Goal: Task Accomplishment & Management: Use online tool/utility

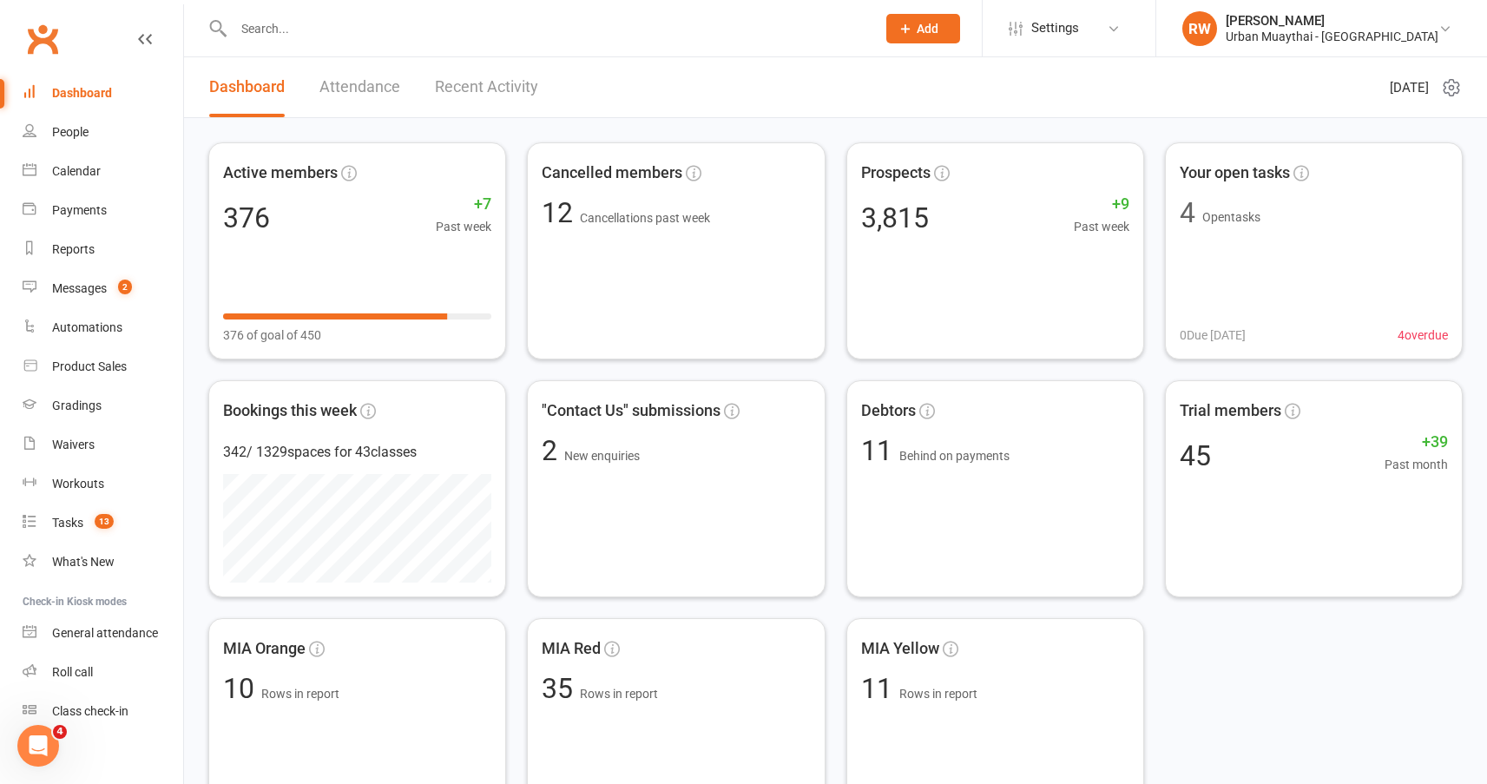
click at [97, 93] on div "Dashboard" at bounding box center [82, 93] width 60 height 14
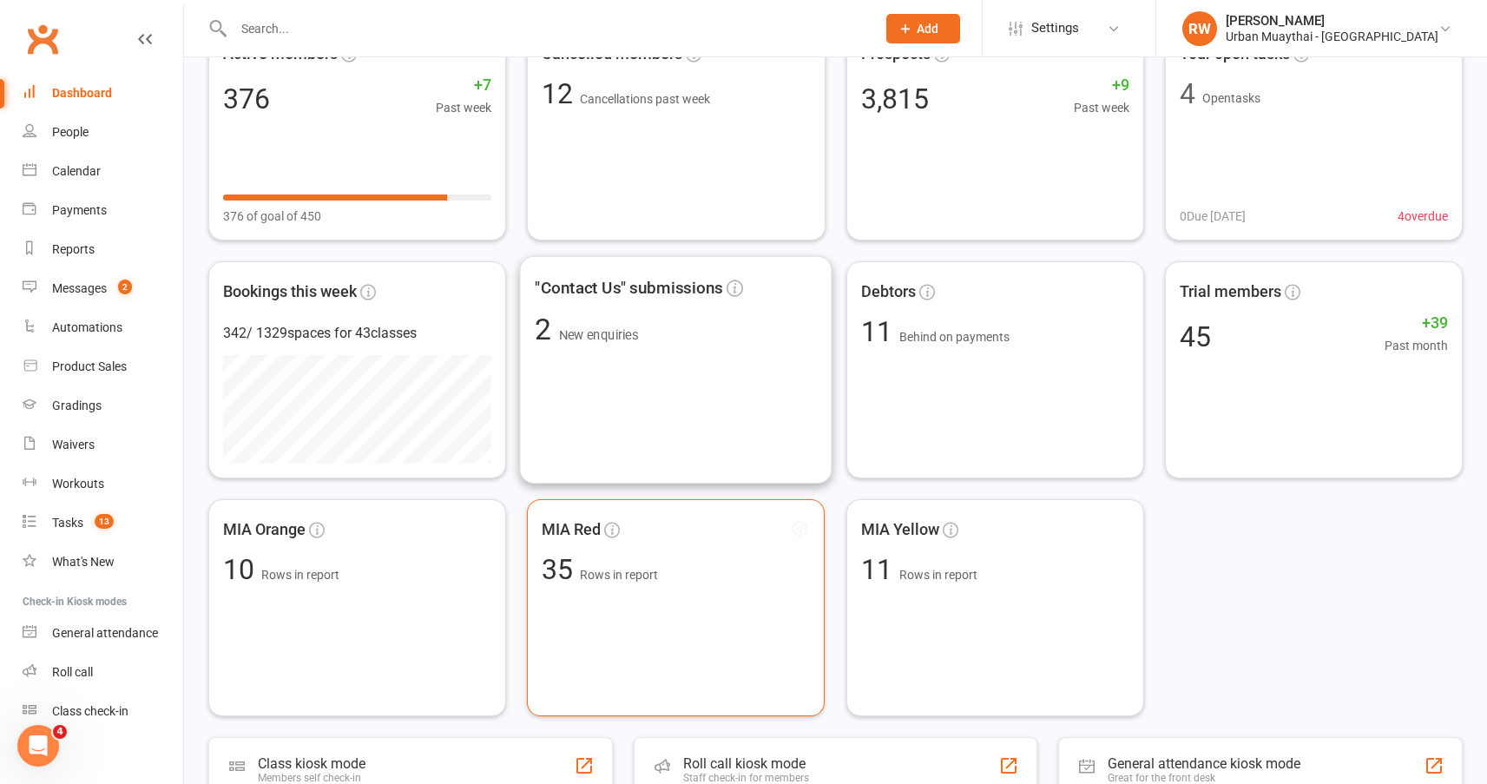
scroll to position [347, 0]
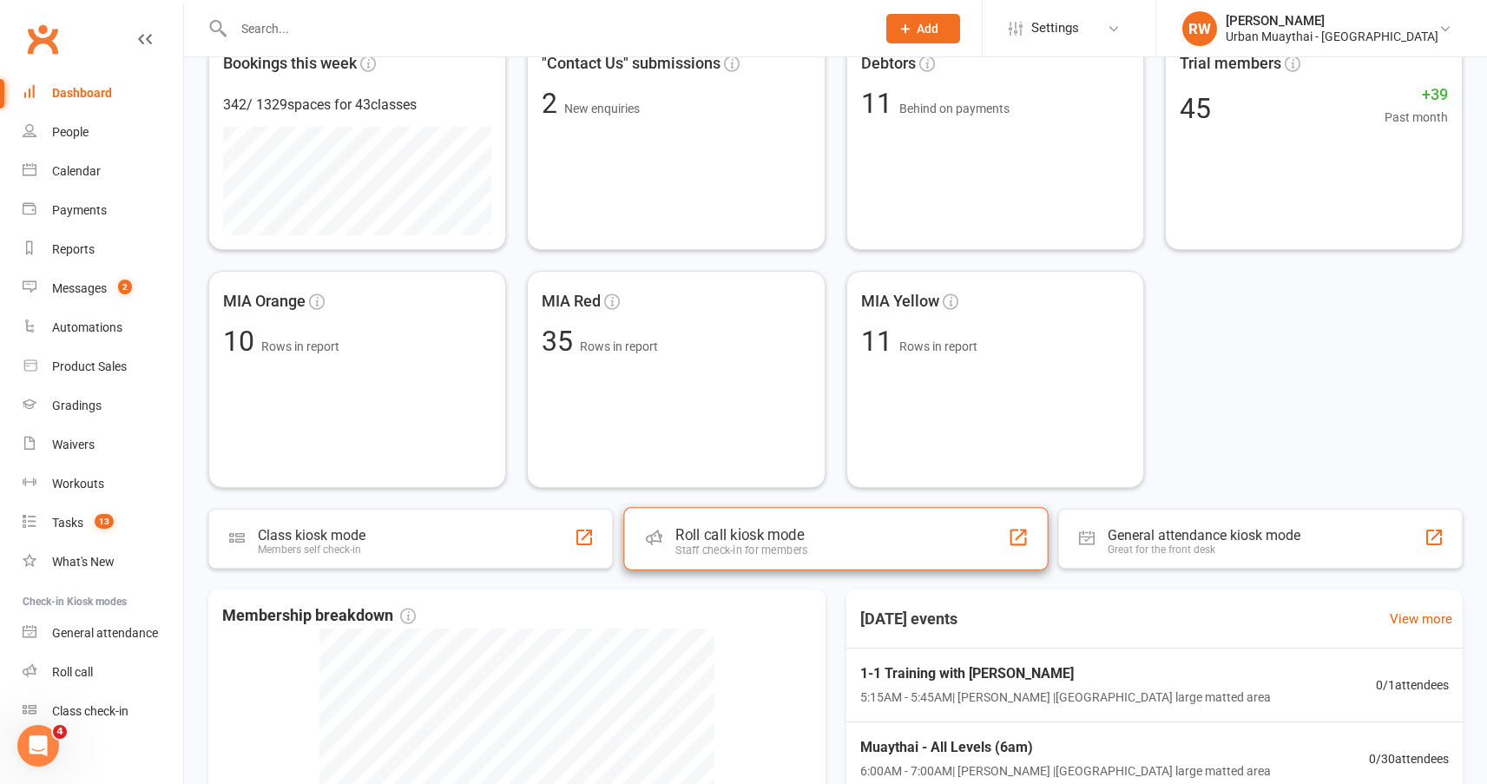
click at [716, 542] on div "Roll call kiosk mode" at bounding box center [741, 534] width 132 height 17
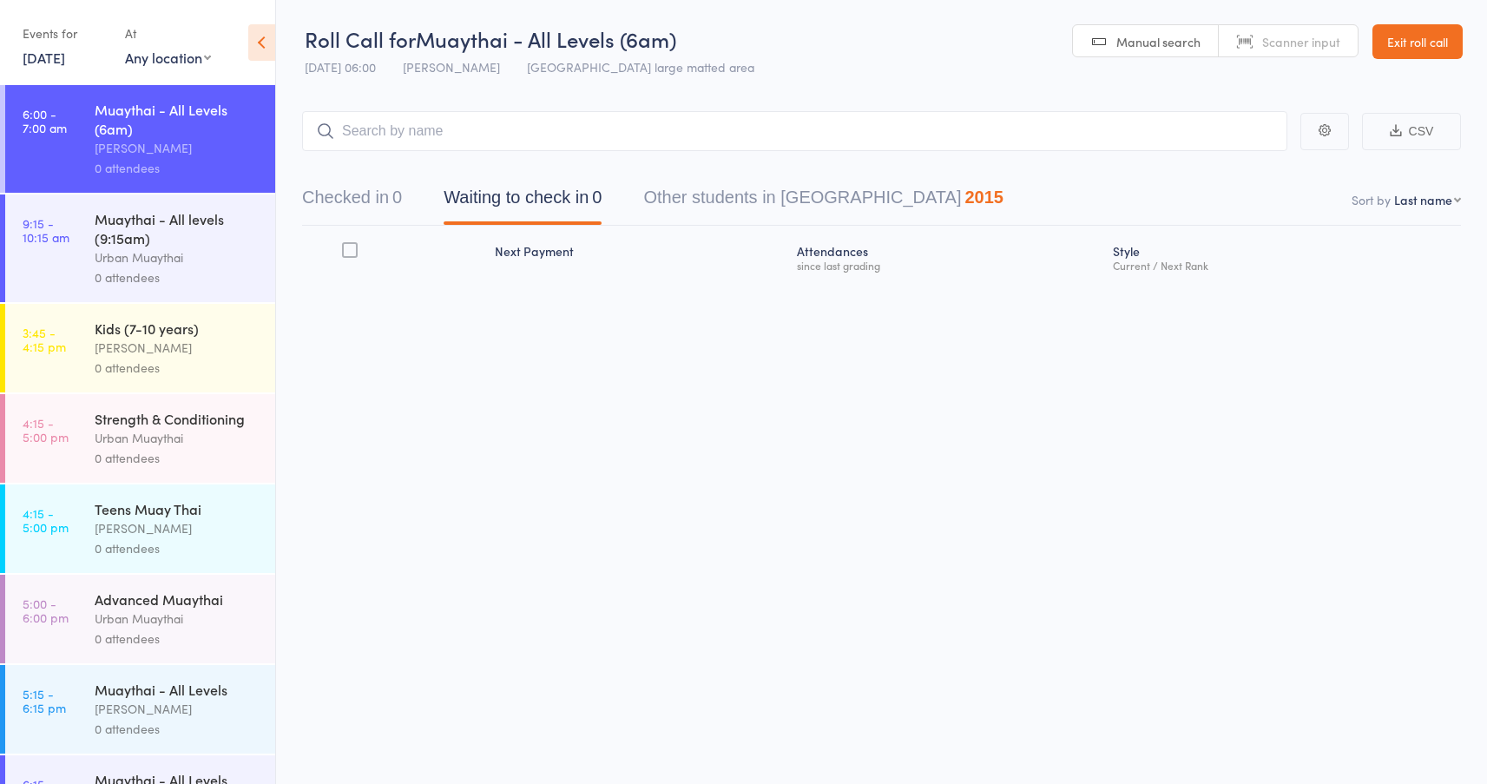
click at [1304, 41] on span "Scanner input" at bounding box center [1301, 41] width 78 height 17
click at [1458, 203] on select "First name Last name Birthday [DATE]? Behind on payments? Check in time Next pa…" at bounding box center [1427, 199] width 67 height 17
select select "4"
click at [1394, 191] on select "First name Last name Birthday [DATE]? Behind on payments? Check in time Next pa…" at bounding box center [1427, 199] width 67 height 17
click at [409, 134] on input "search" at bounding box center [794, 131] width 985 height 40
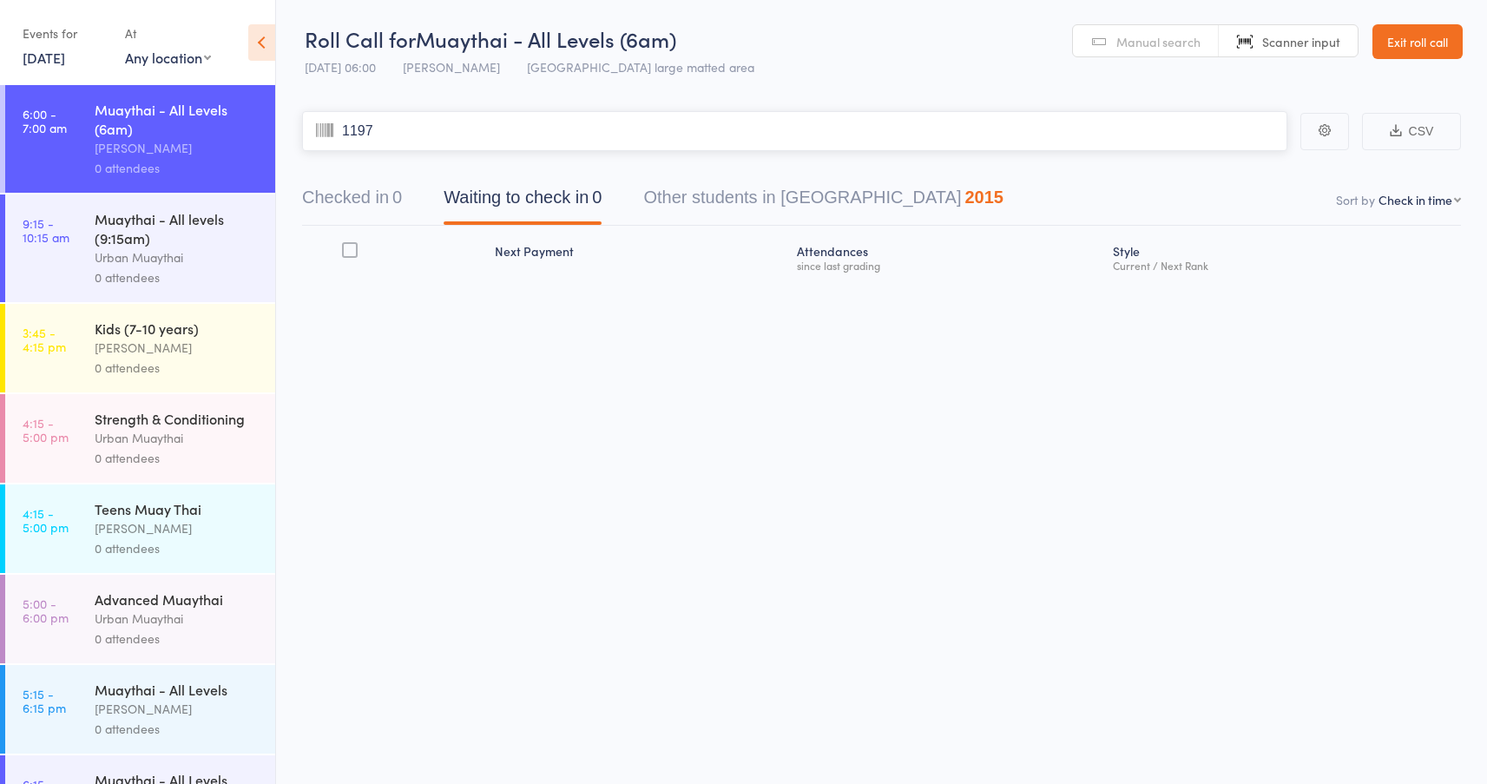
type input "1197"
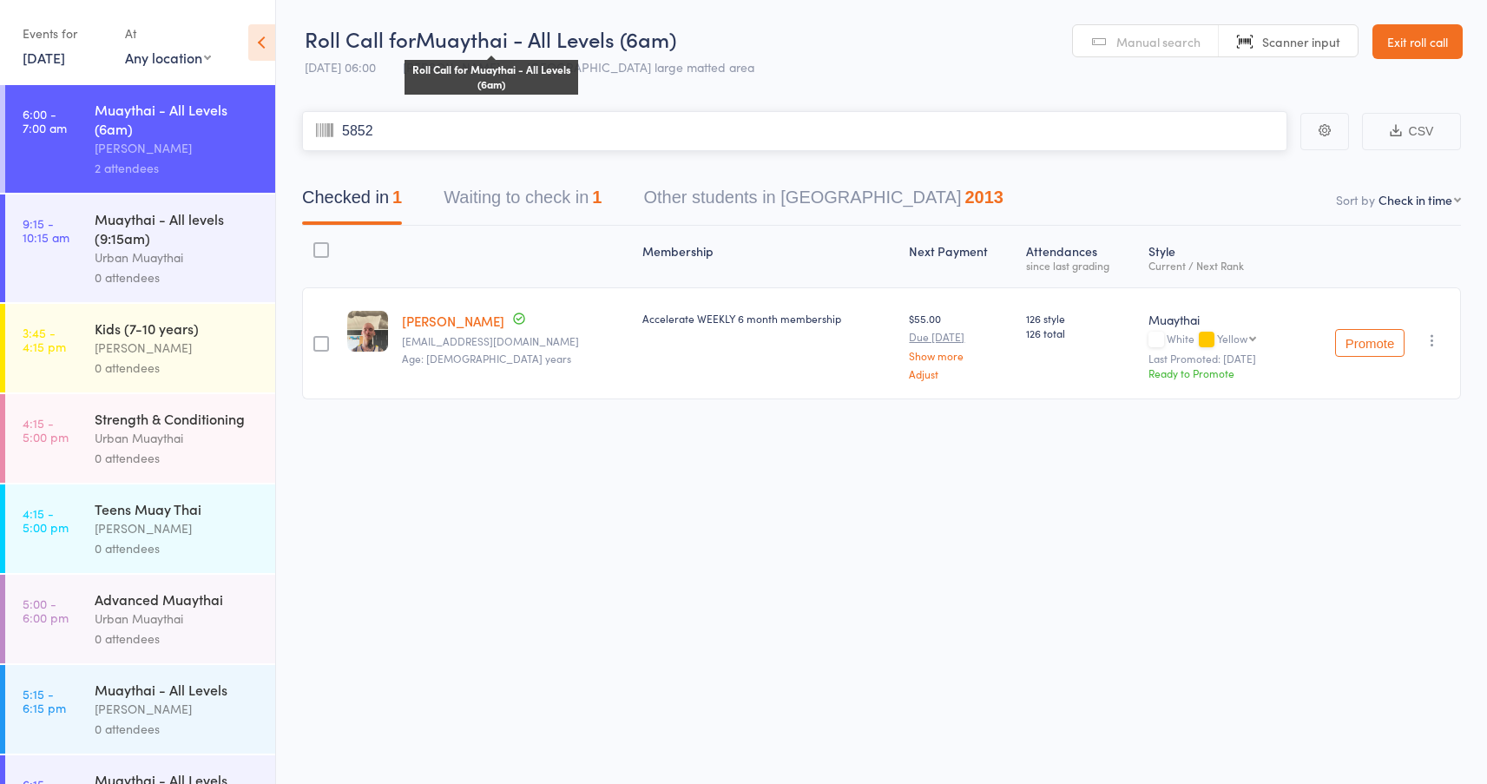
type input "5852"
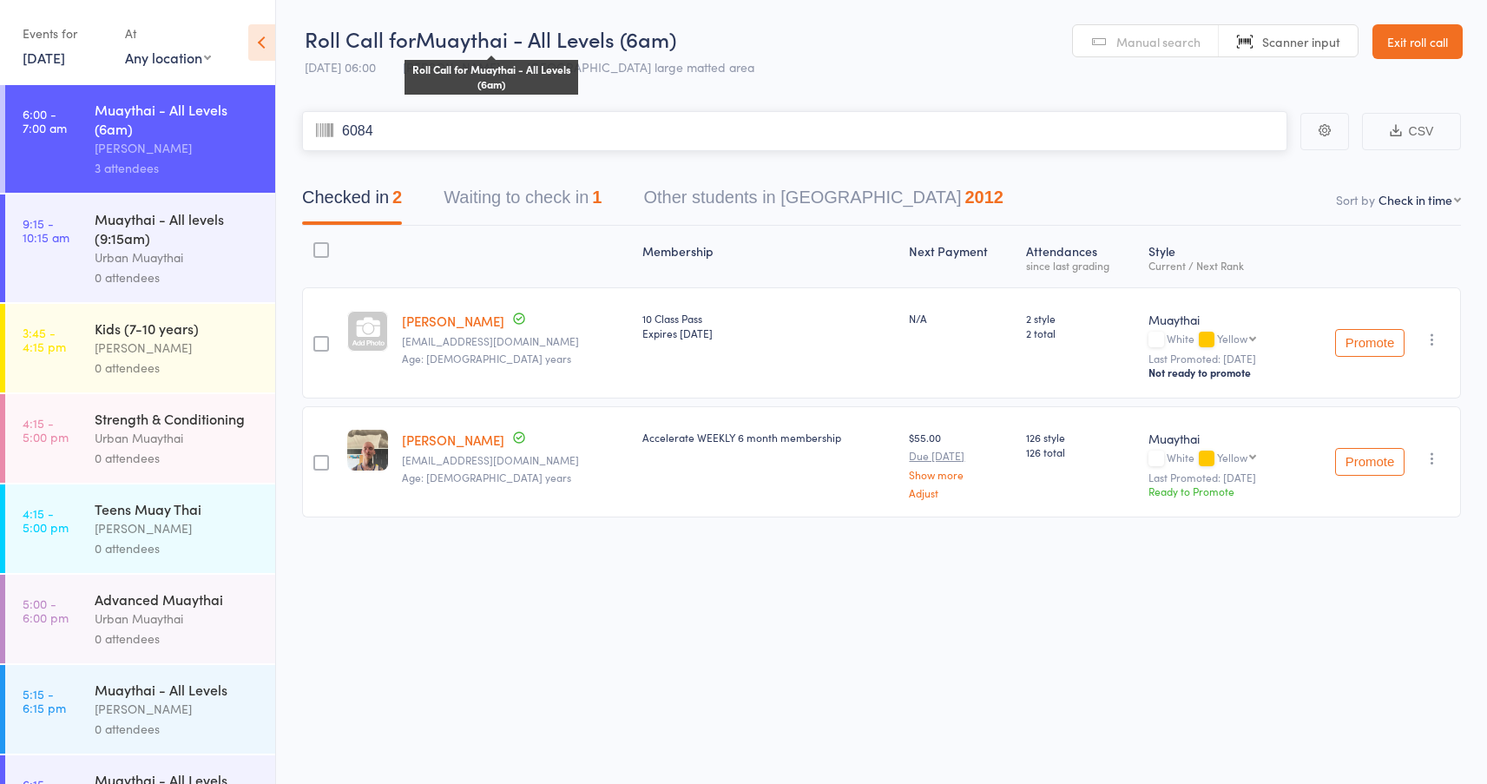
type input "6084"
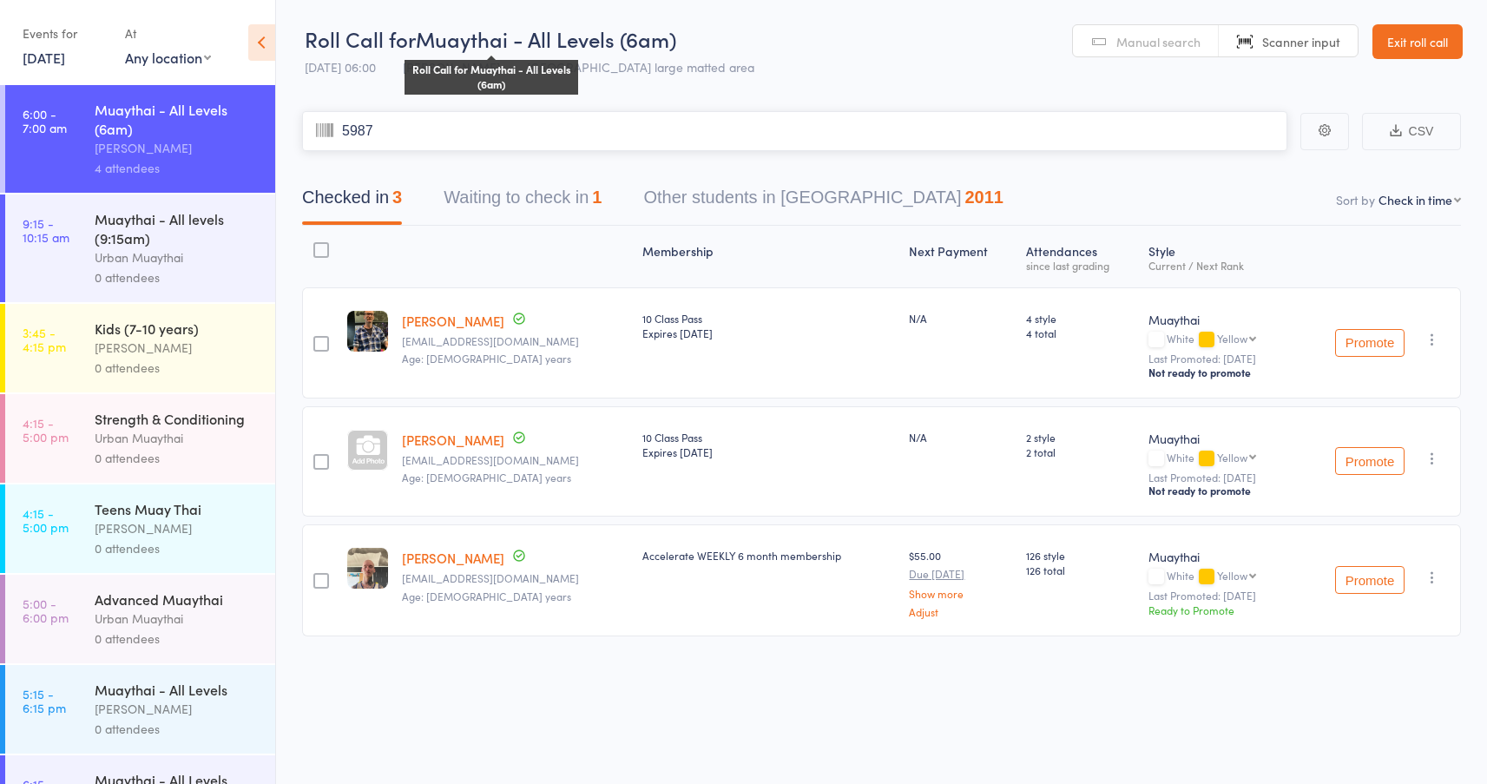
type input "5987"
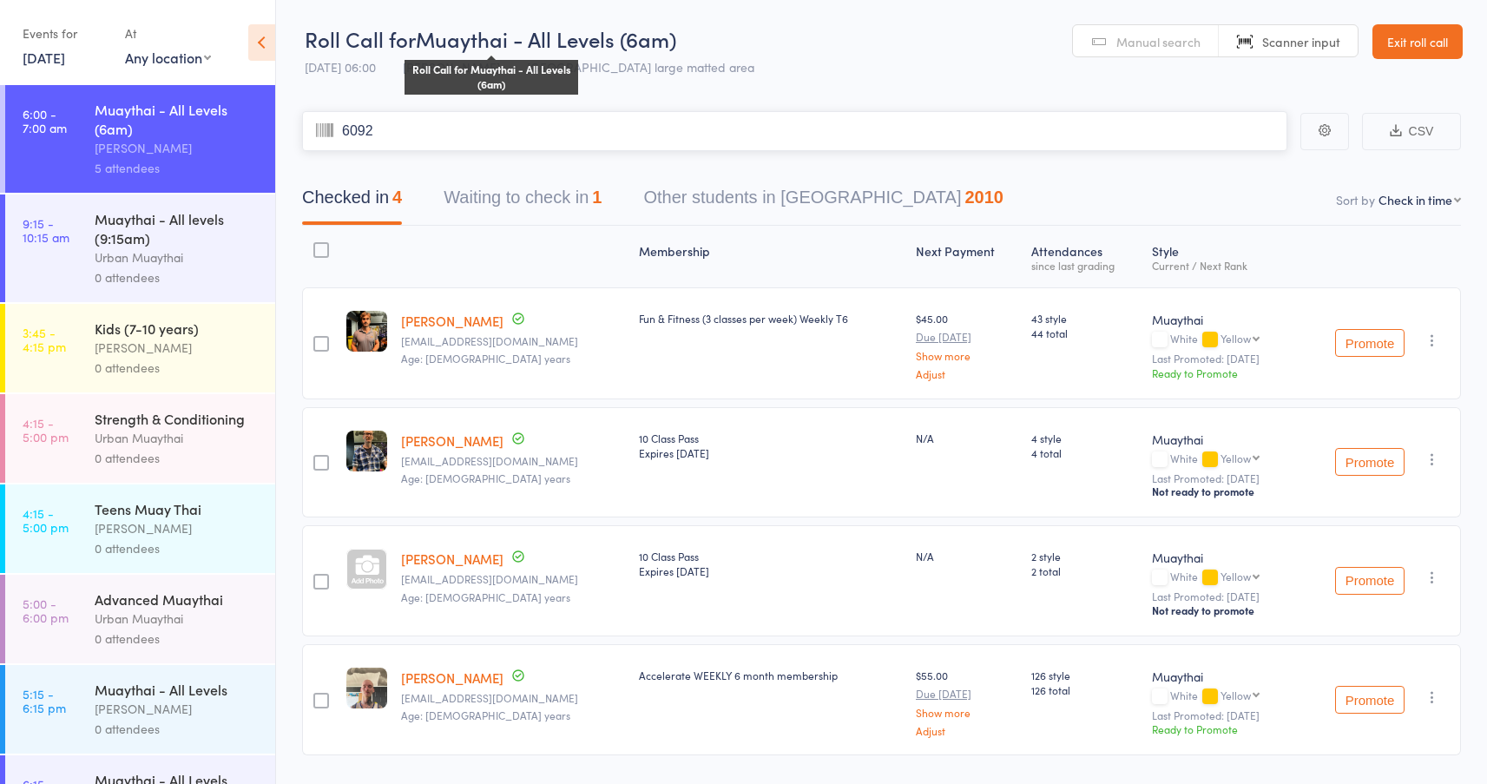
type input "6092"
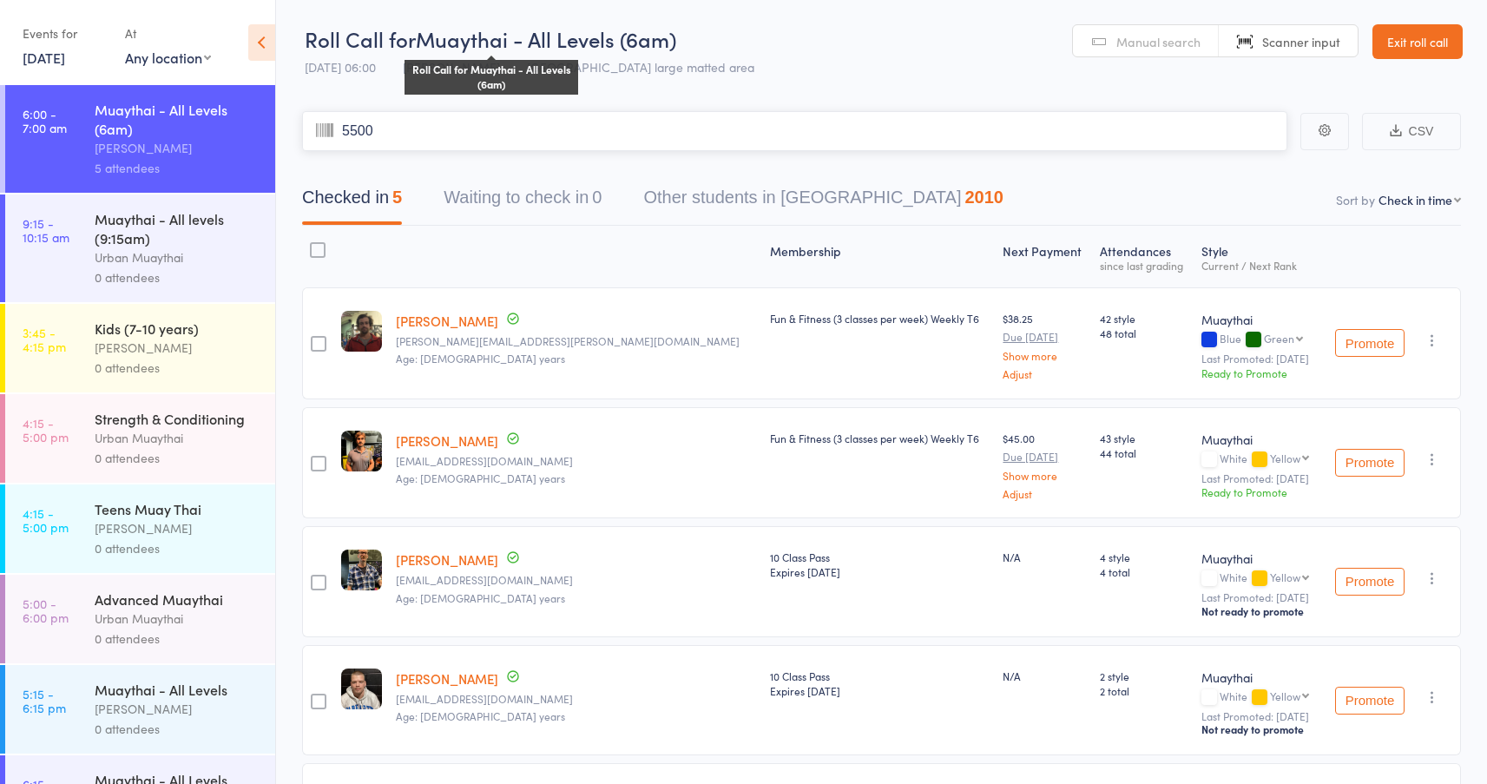
type input "5500"
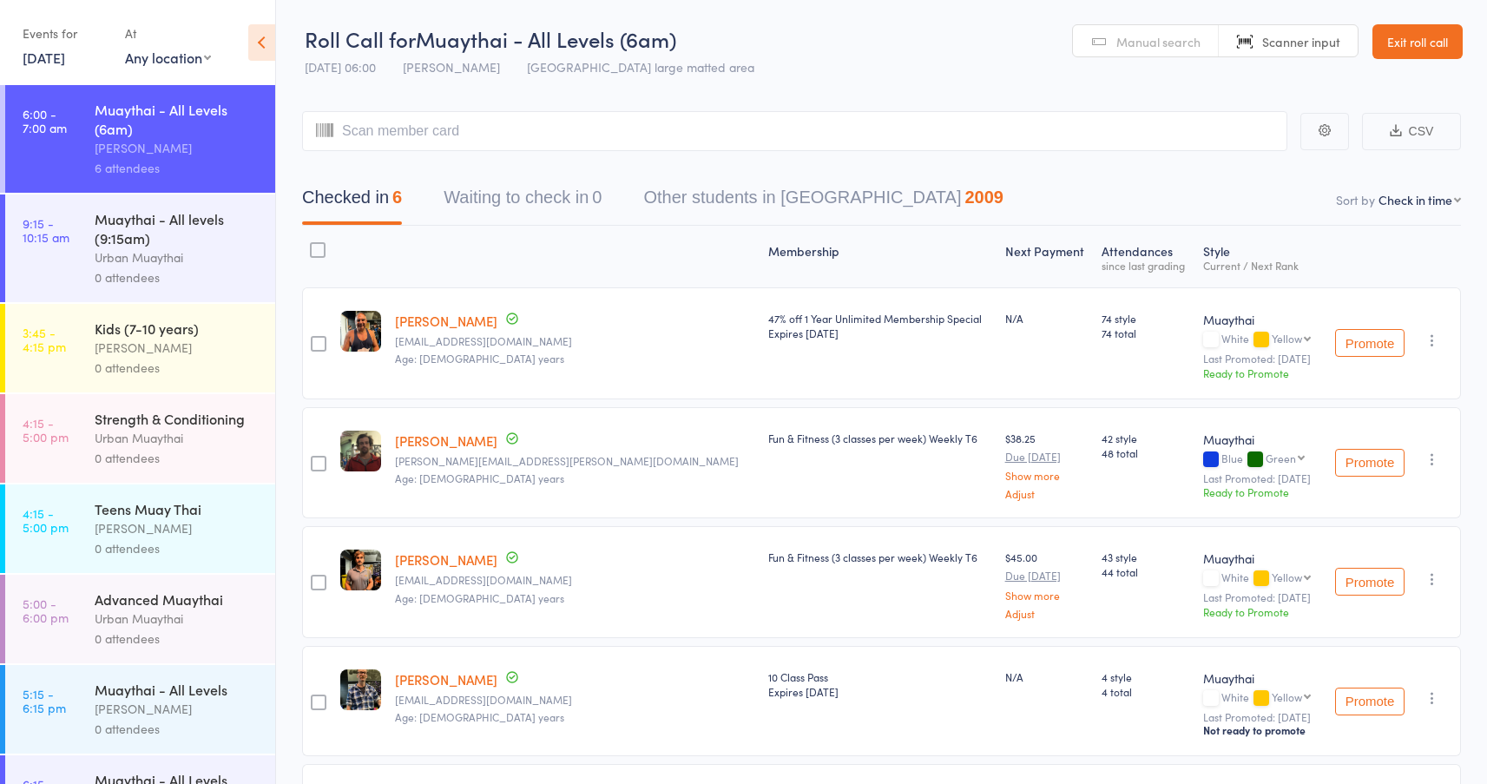
click at [1120, 42] on span "Manual search" at bounding box center [1158, 41] width 84 height 17
click at [1304, 42] on span "Scanner input" at bounding box center [1301, 41] width 78 height 17
click at [674, 123] on input "search" at bounding box center [794, 131] width 985 height 40
type input "5528"
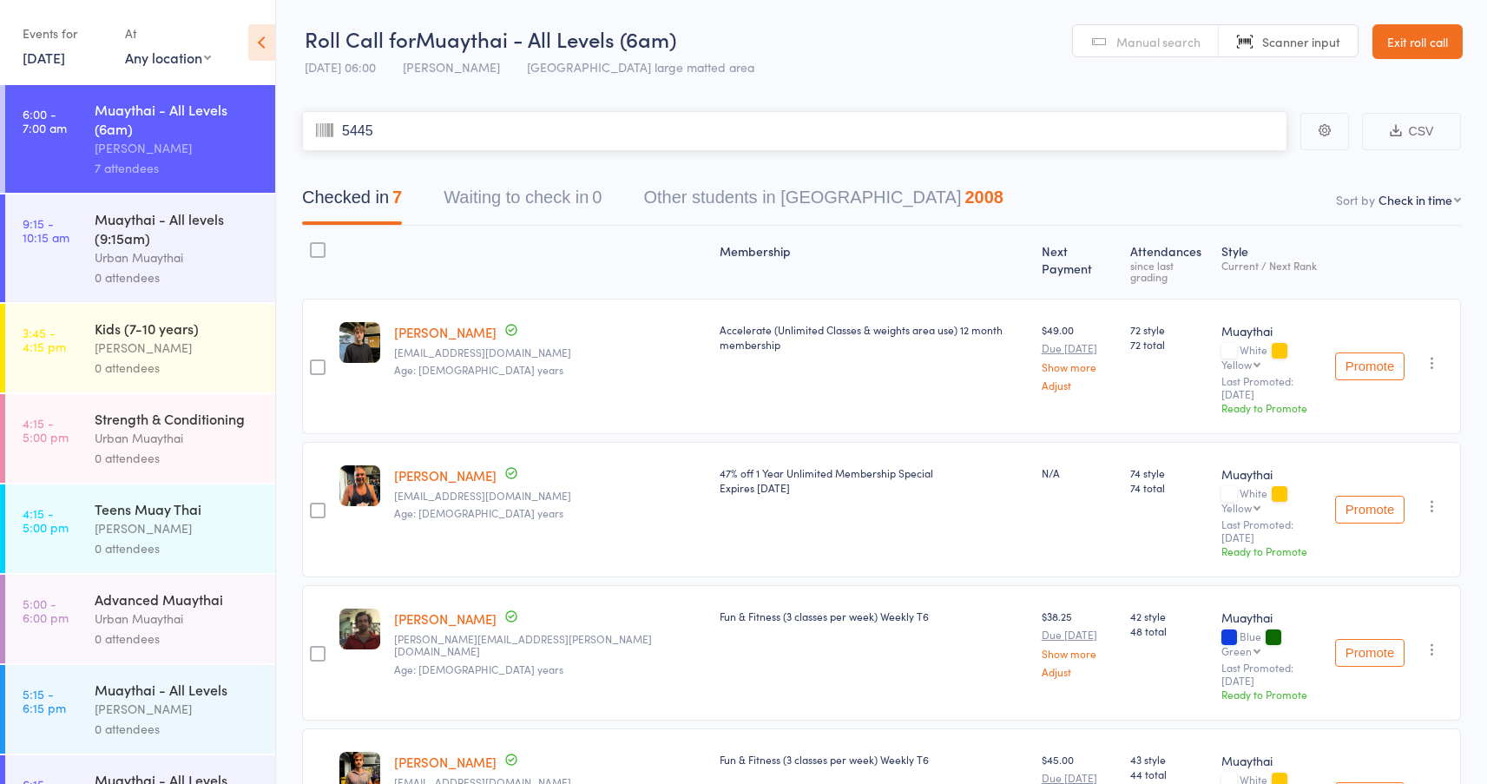
type input "5445"
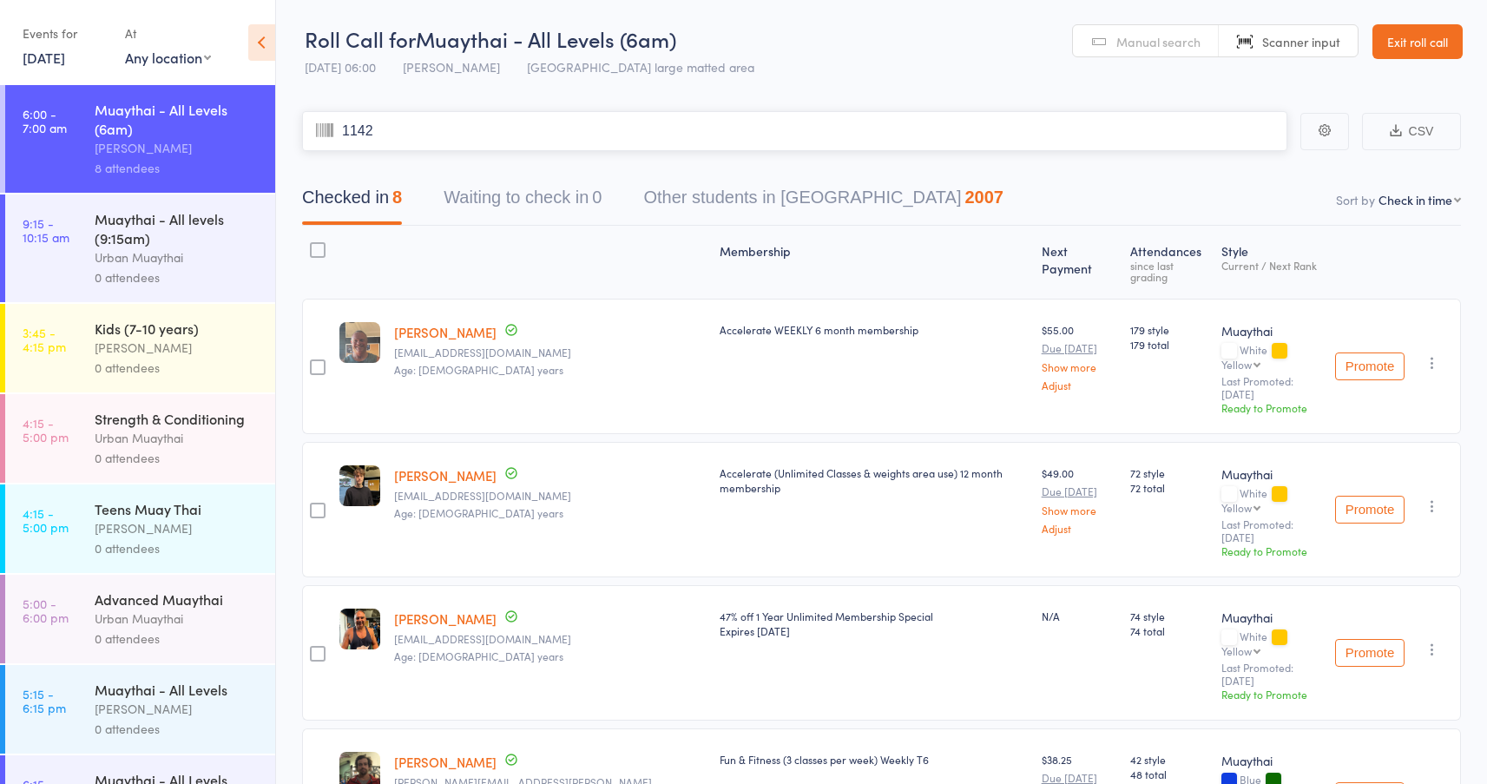
type input "1142"
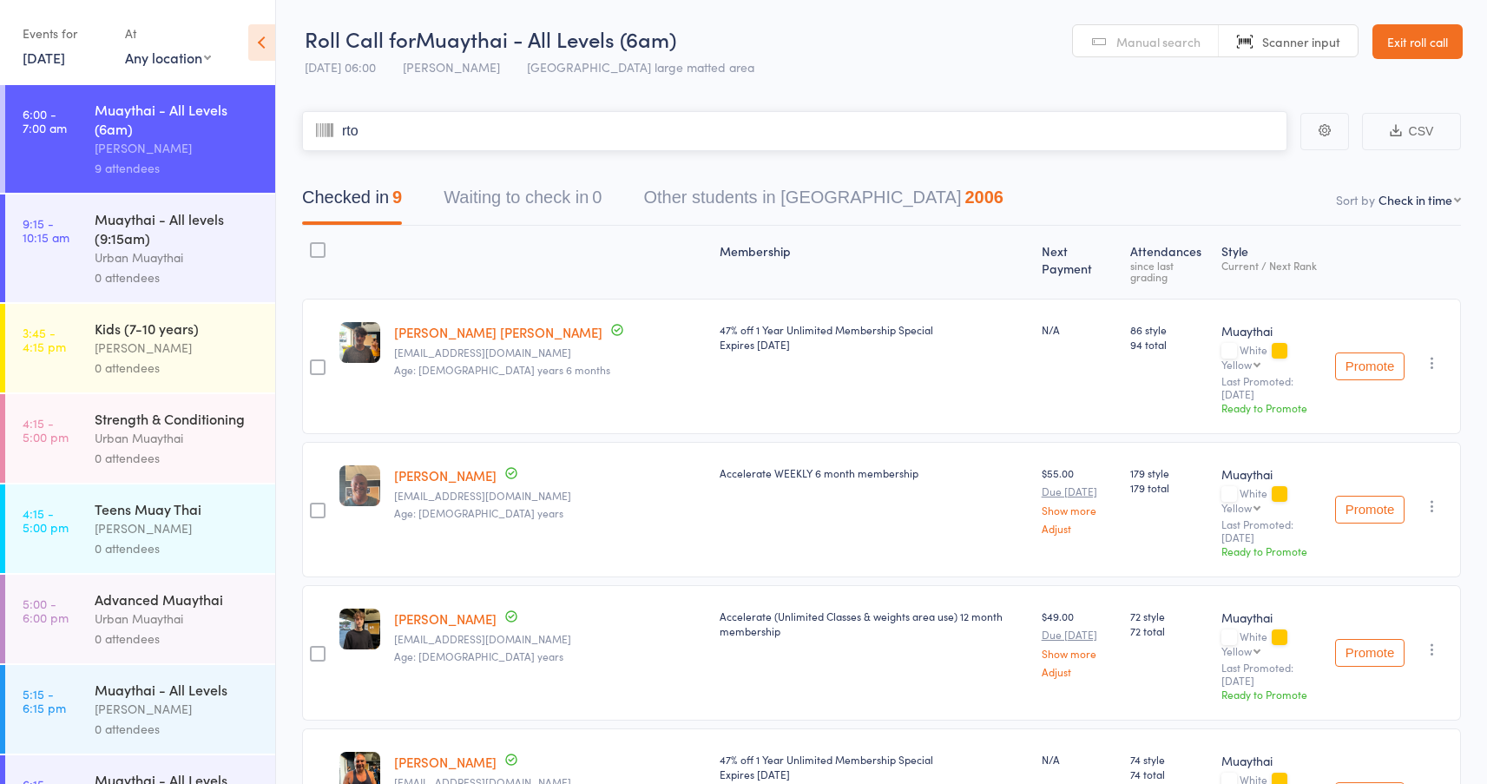
type input "rtob"
type input "bi"
type input "e"
click at [1131, 34] on span "Manual search" at bounding box center [1158, 41] width 84 height 17
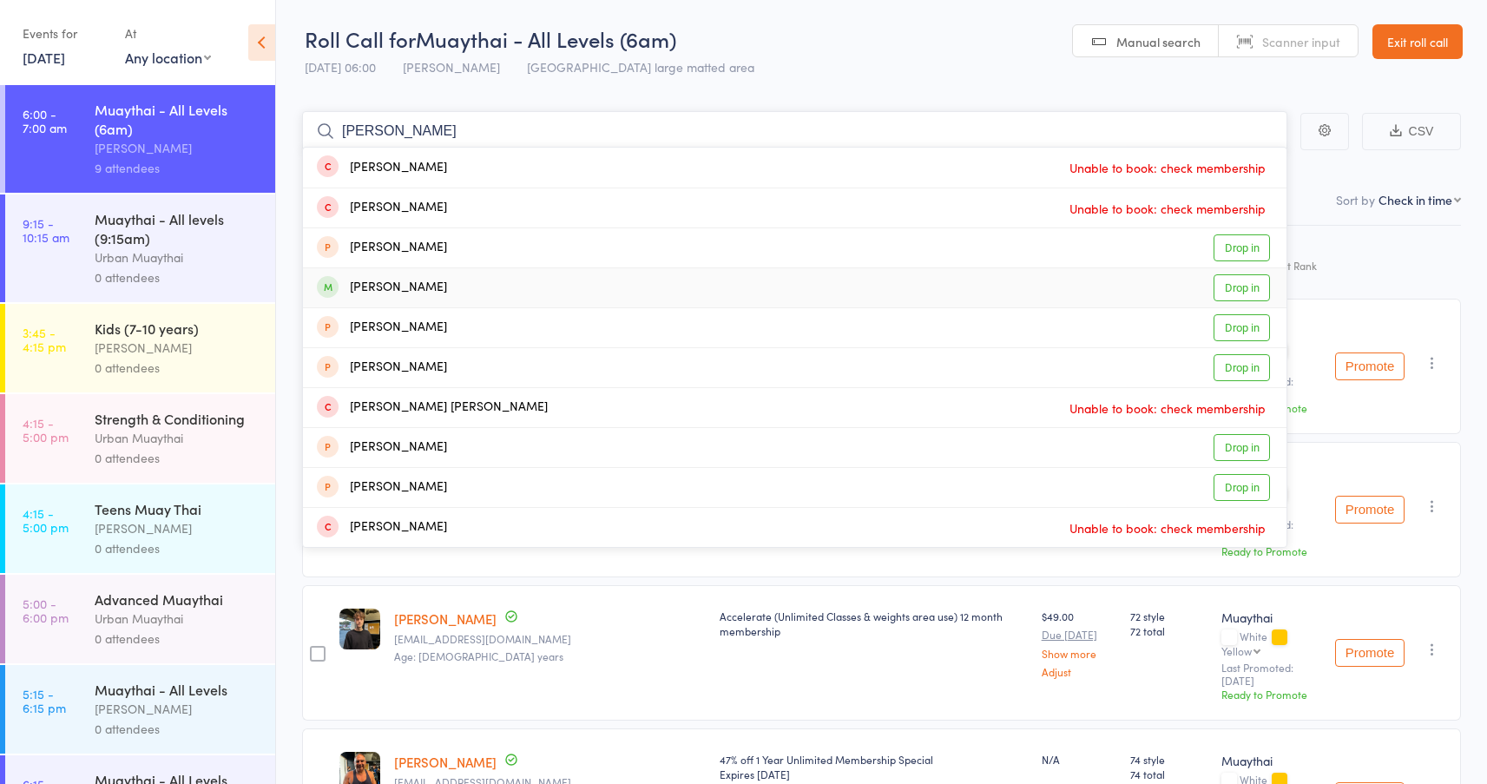
type input "[PERSON_NAME]"
click at [1226, 280] on link "Drop in" at bounding box center [1241, 287] width 56 height 27
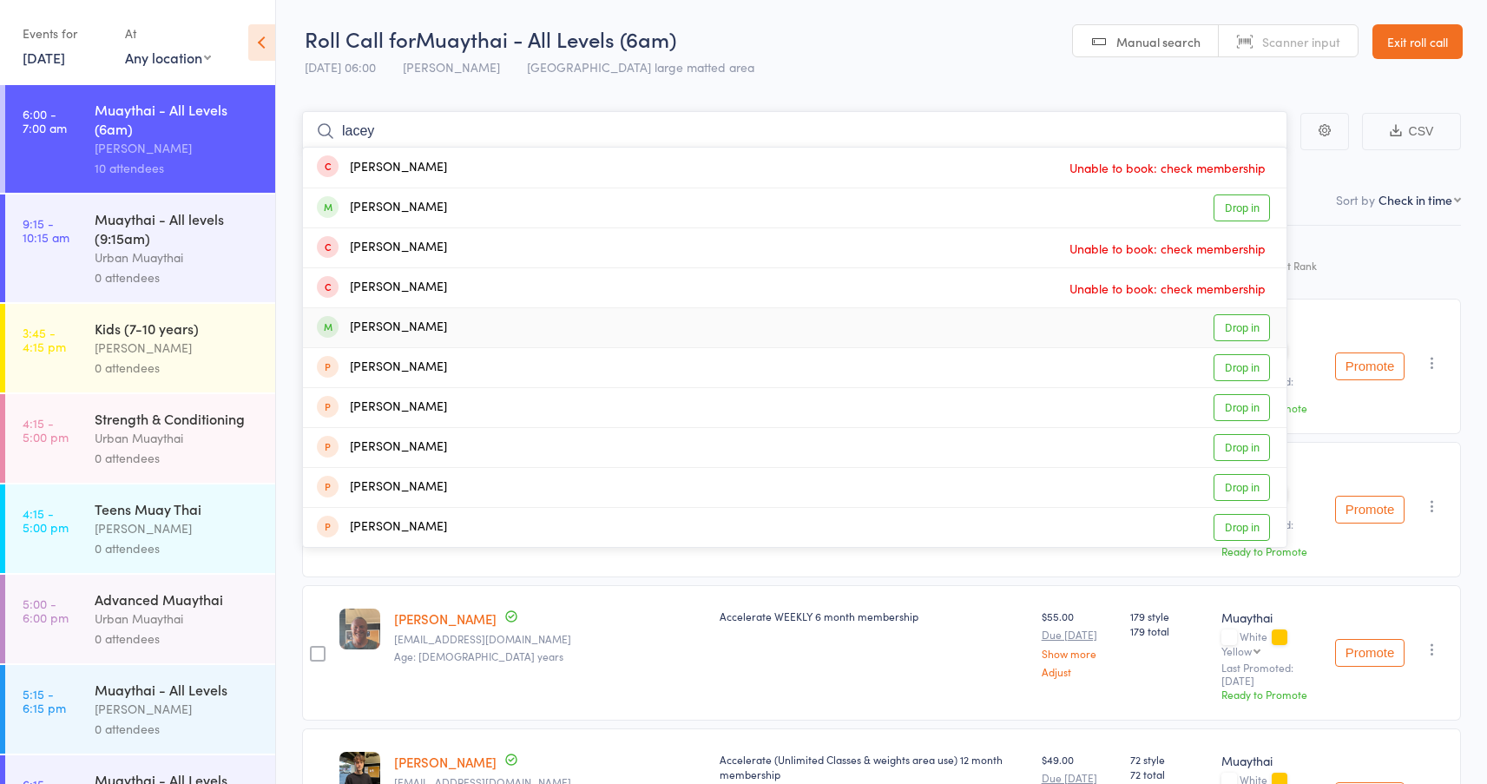
type input "lacey"
click at [1247, 332] on link "Drop in" at bounding box center [1241, 327] width 56 height 27
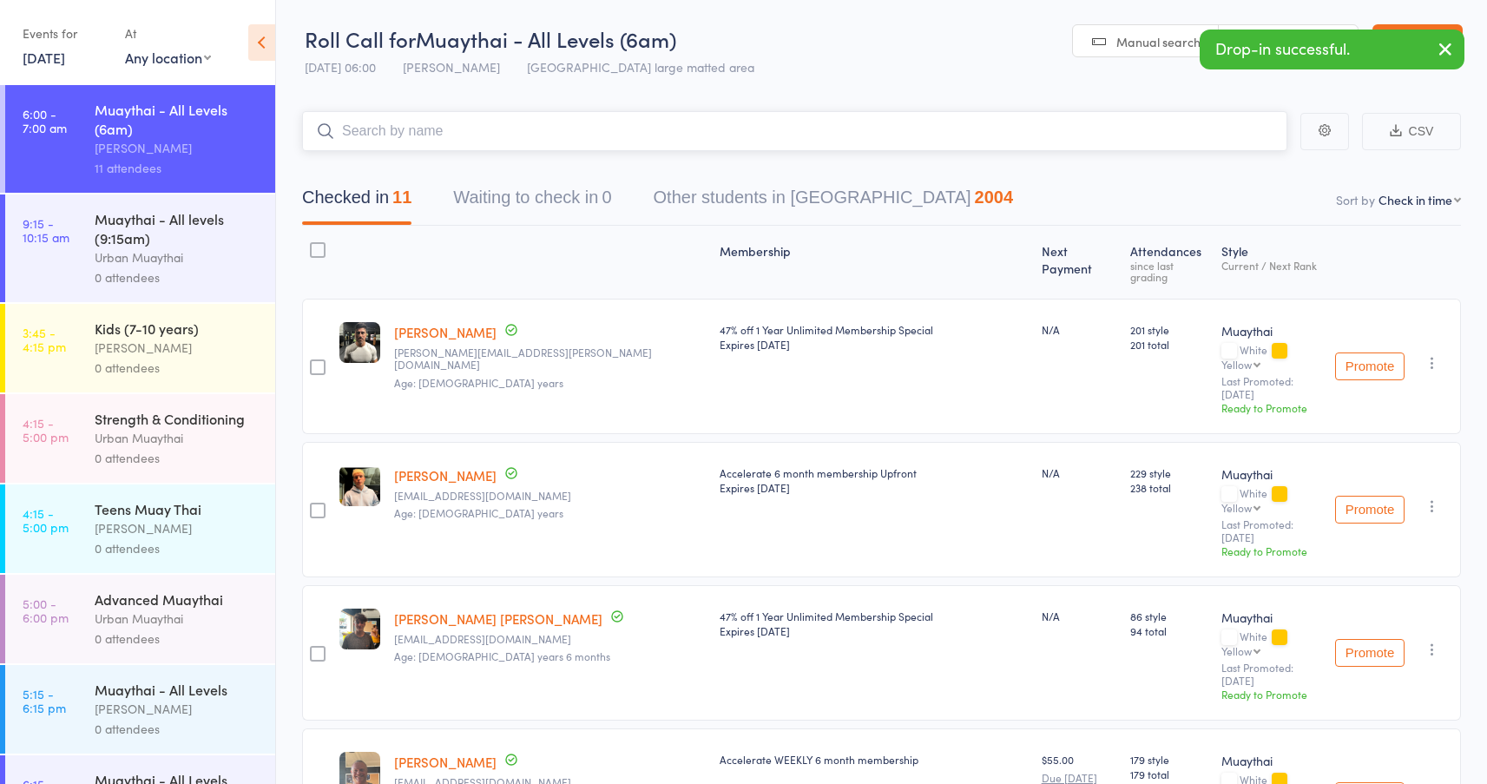
click at [490, 124] on input "search" at bounding box center [794, 131] width 985 height 40
